Goal: Complete application form

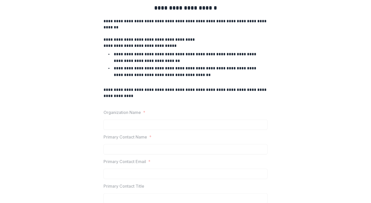
scroll to position [67, 0]
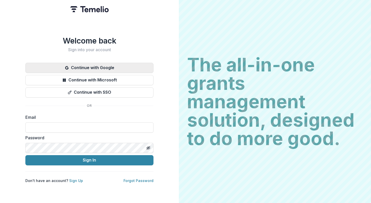
click at [92, 65] on button "Continue with Google" at bounding box center [89, 68] width 128 height 10
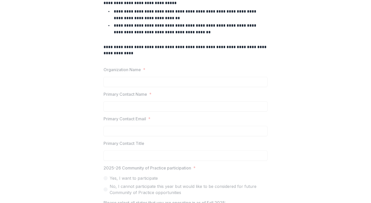
scroll to position [43, 0]
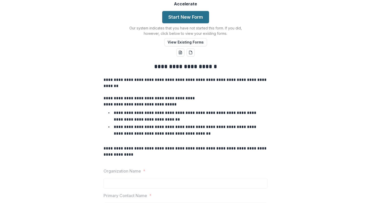
click at [181, 23] on button "Start New Form" at bounding box center [185, 17] width 47 height 12
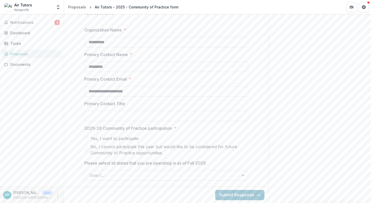
scroll to position [221, 0]
click at [115, 140] on span "Yes, I want to participate" at bounding box center [114, 138] width 48 height 6
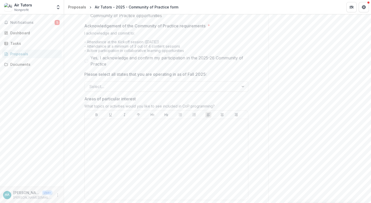
scroll to position [323, 0]
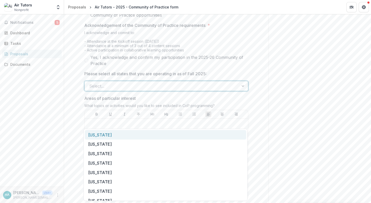
click at [118, 90] on div at bounding box center [161, 85] width 145 height 7
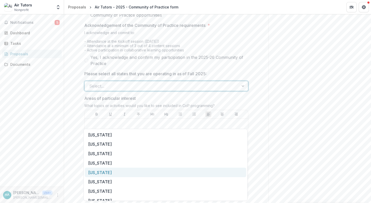
click at [116, 175] on div "[US_STATE]" at bounding box center [165, 172] width 161 height 9
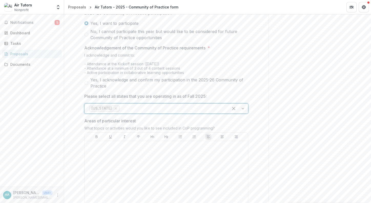
scroll to position [299, 0]
click at [113, 149] on p at bounding box center [166, 147] width 159 height 6
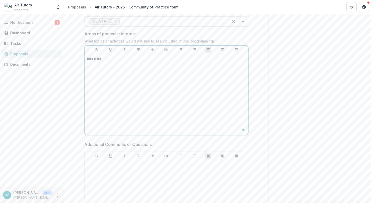
scroll to position [462, 0]
